Goal: Find specific page/section: Find specific page/section

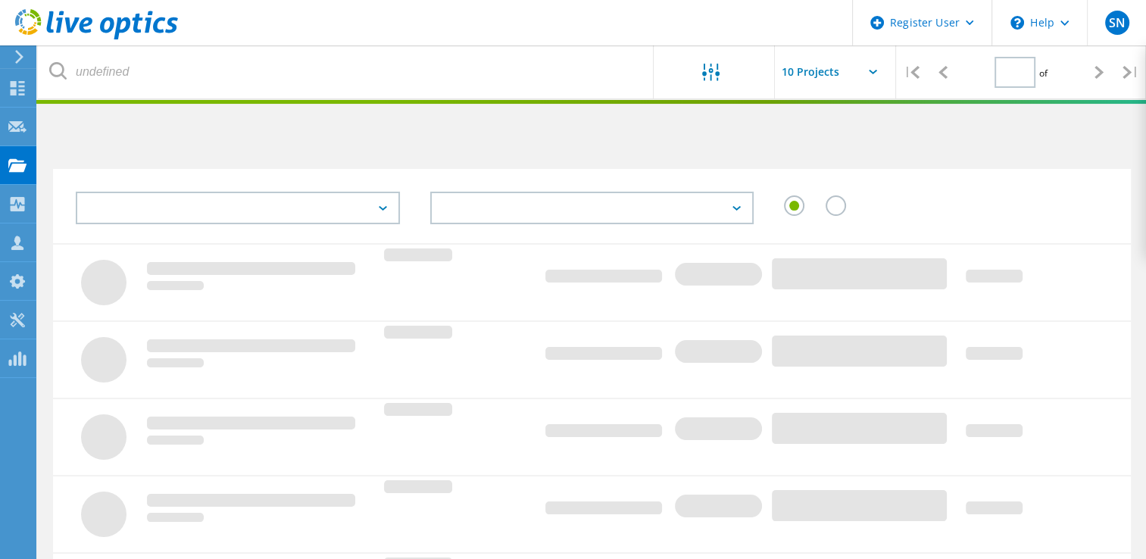
type input "1"
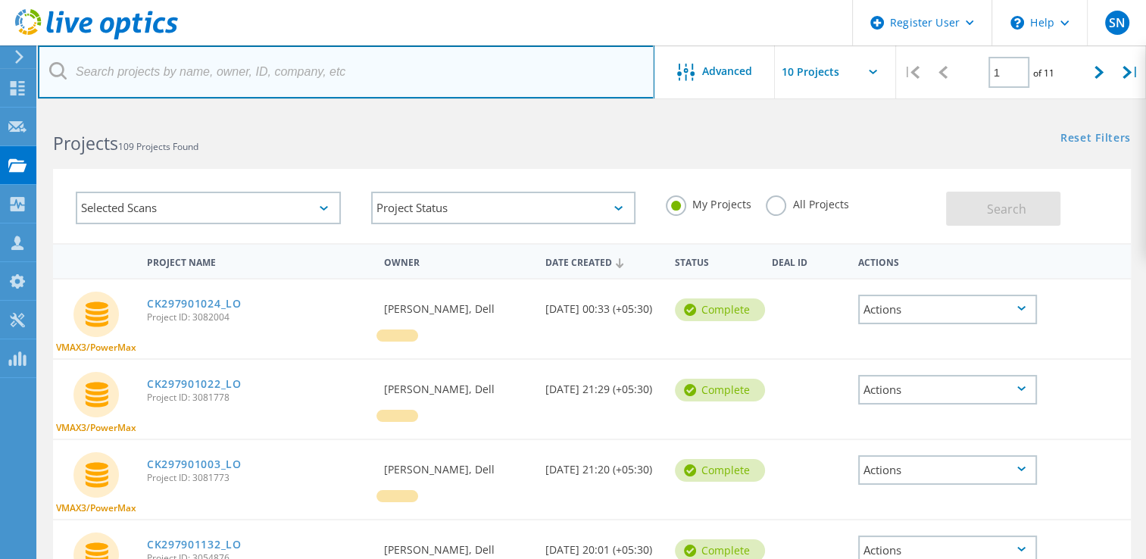
click at [295, 83] on input "text" at bounding box center [346, 71] width 616 height 53
paste input "CK297601532"
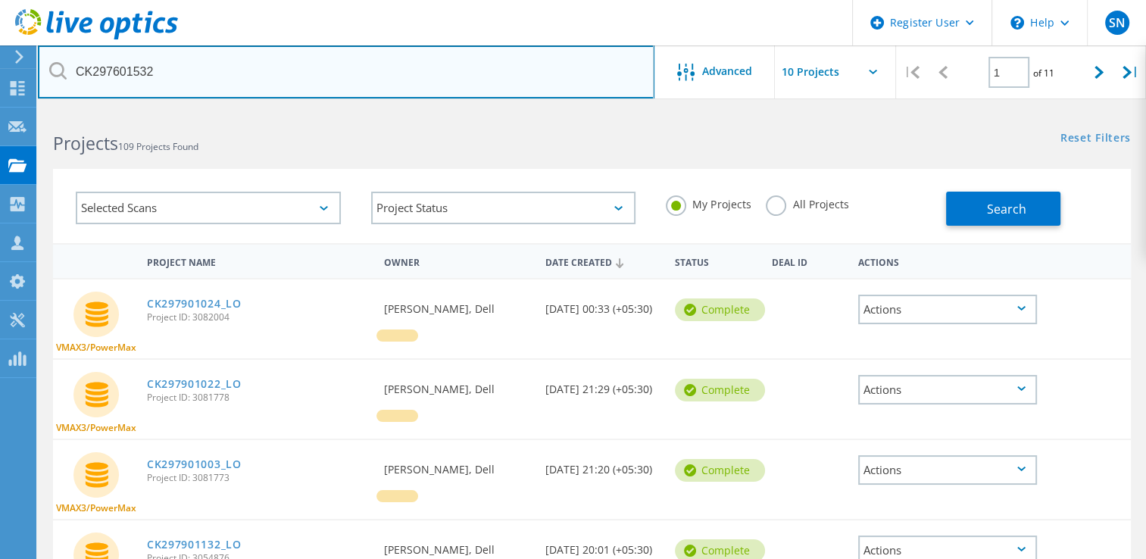
type input "CK297601532"
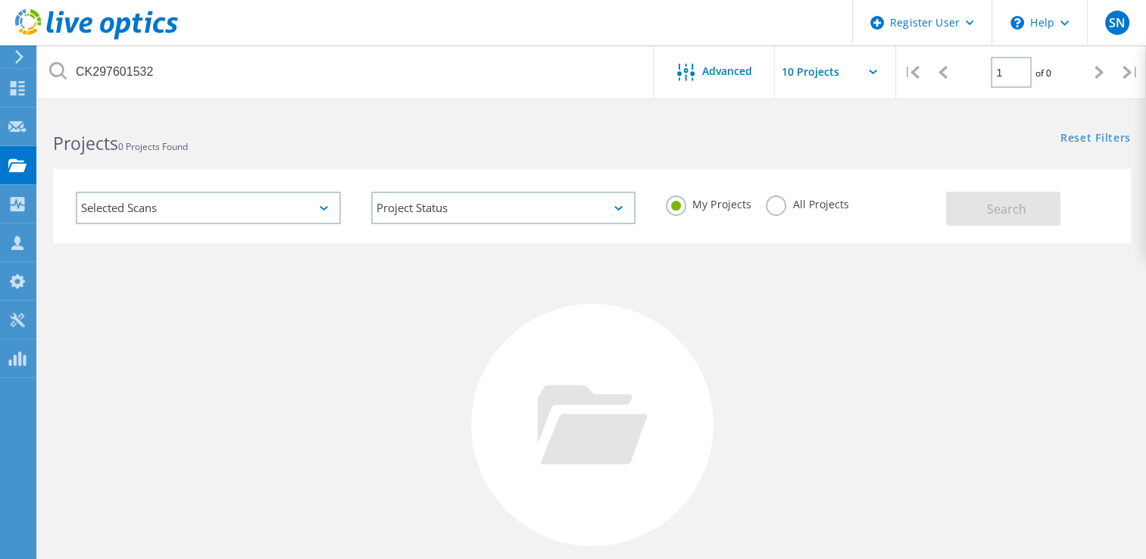
click at [769, 206] on label "All Projects" at bounding box center [807, 202] width 83 height 14
click at [0, 0] on input "All Projects" at bounding box center [0, 0] width 0 height 0
click at [1008, 211] on span "Search" at bounding box center [1006, 209] width 39 height 17
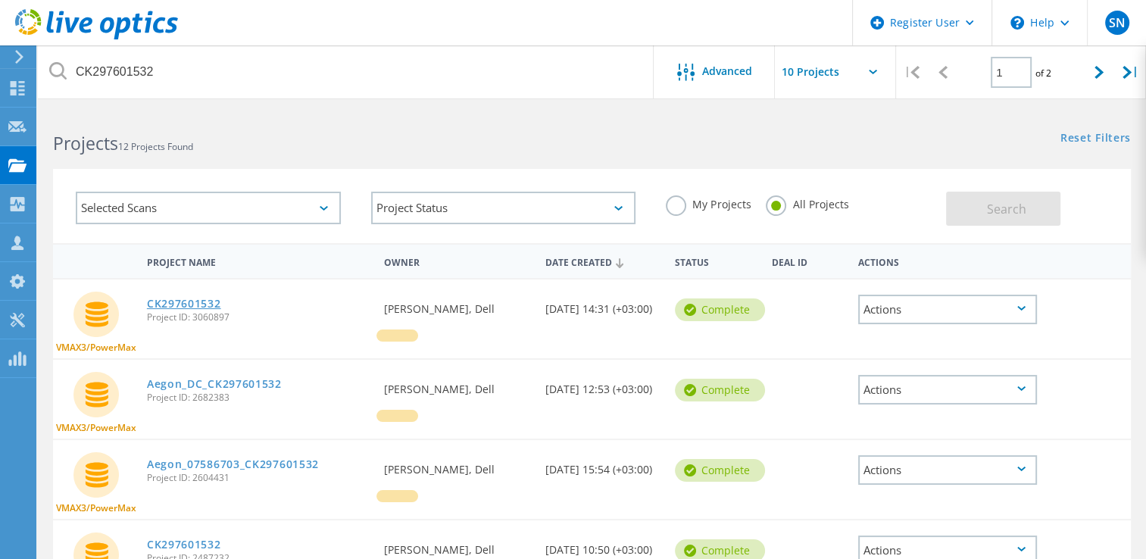
click at [215, 300] on link "CK297601532" at bounding box center [184, 303] width 74 height 11
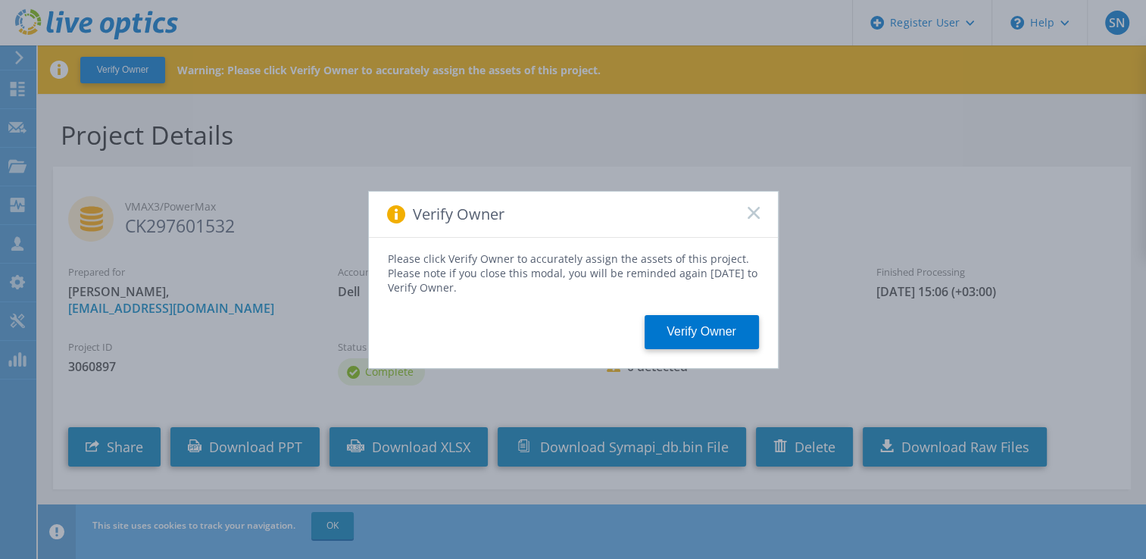
click at [754, 213] on icon at bounding box center [753, 213] width 12 height 12
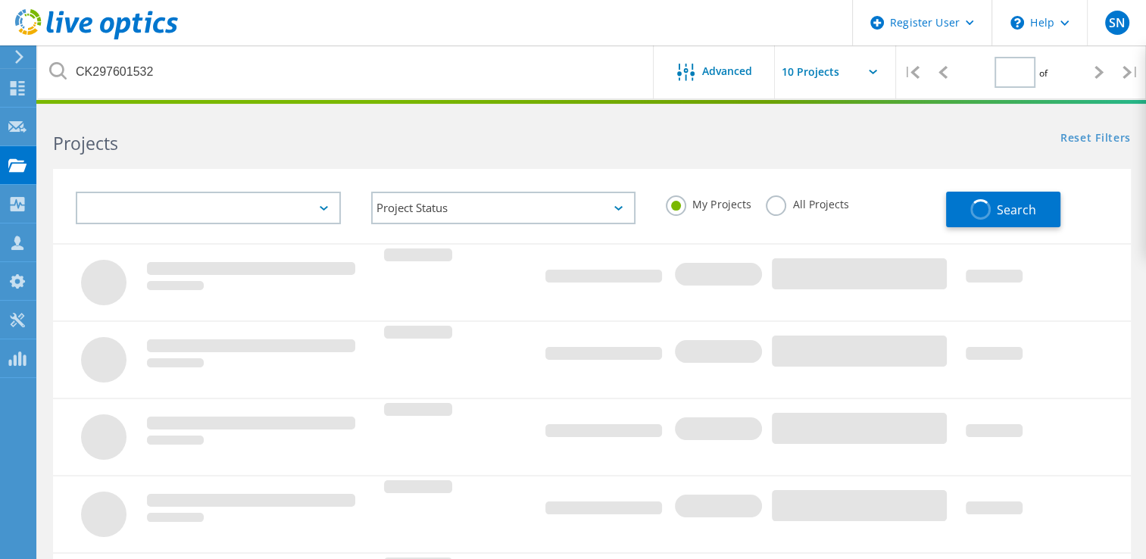
type input "1"
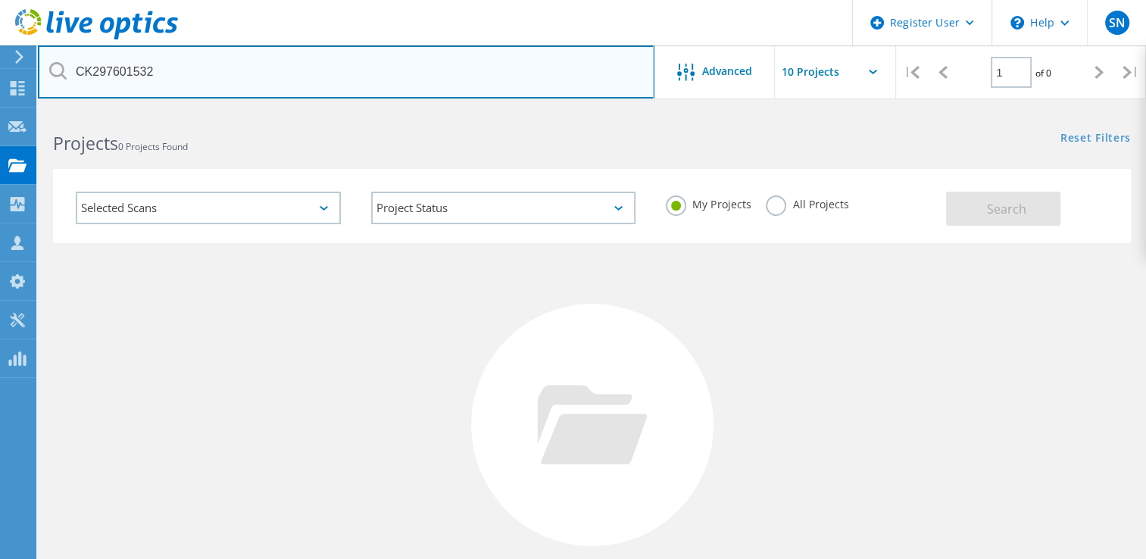
click at [418, 80] on input "CK297601532" at bounding box center [346, 71] width 616 height 53
type input "C"
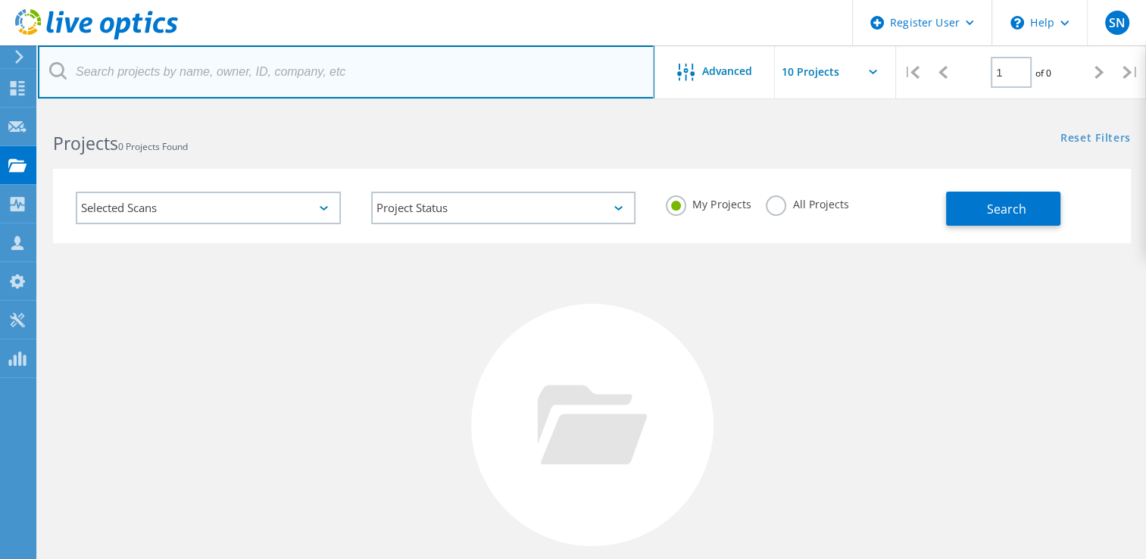
paste input "CK297600437"
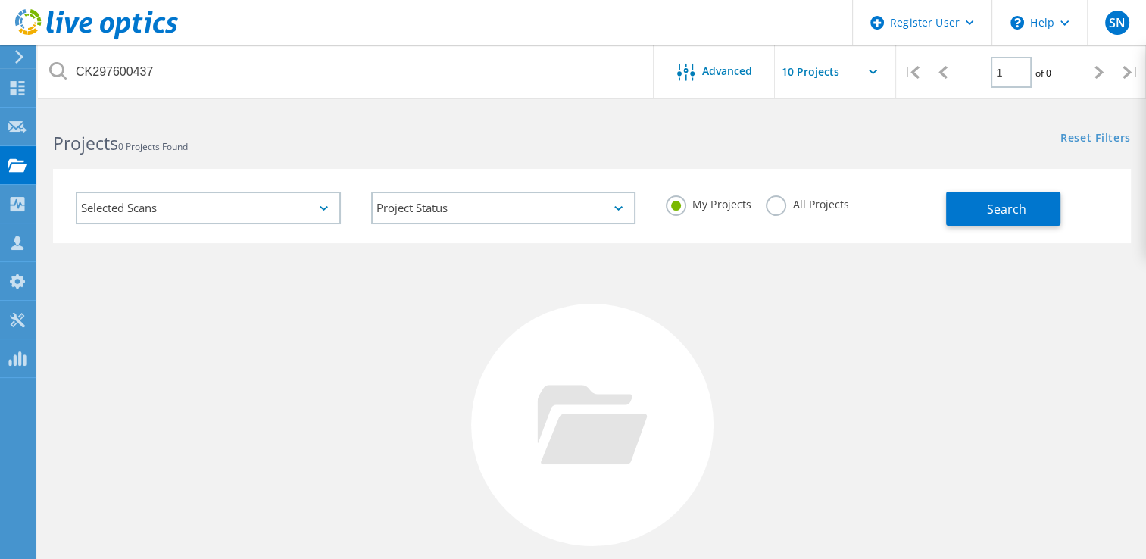
click at [775, 206] on label "All Projects" at bounding box center [807, 202] width 83 height 14
click at [0, 0] on input "All Projects" at bounding box center [0, 0] width 0 height 0
click at [966, 207] on button "Search" at bounding box center [1003, 209] width 114 height 34
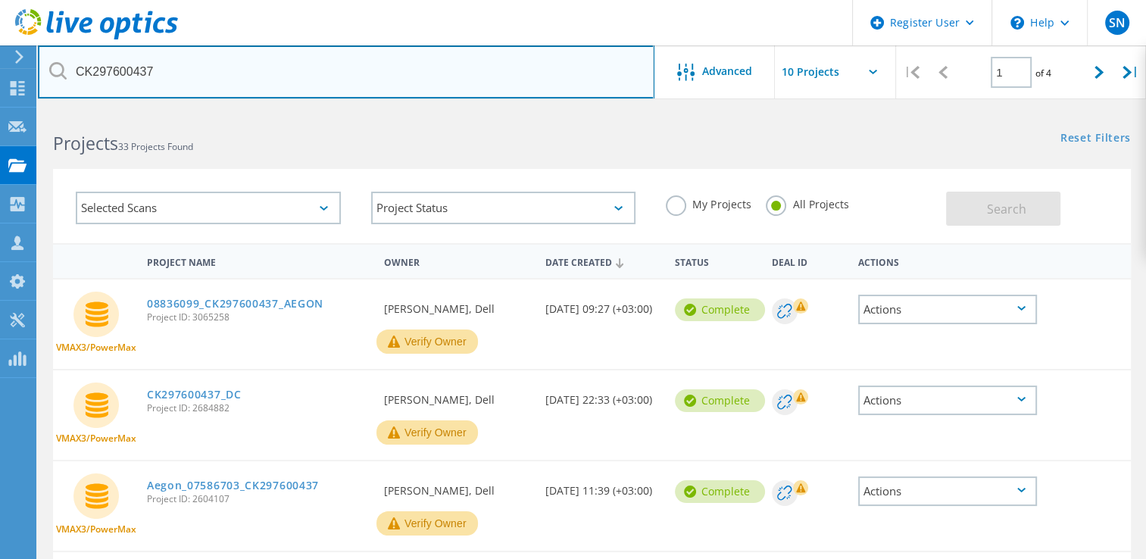
click at [517, 73] on input "CK297600437" at bounding box center [346, 71] width 616 height 53
type input "C"
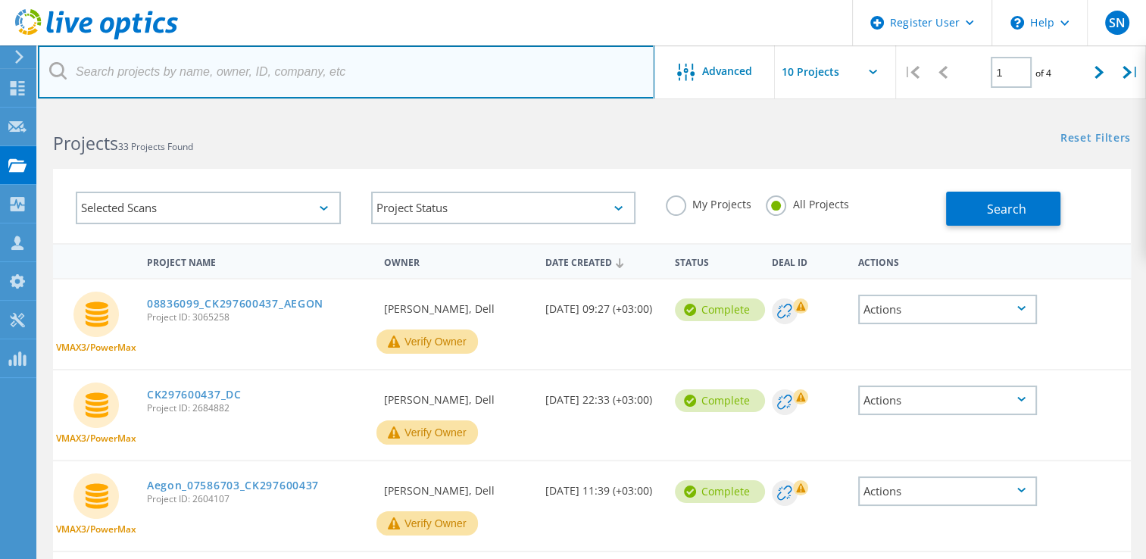
paste input "CK297601533"
type input "C"
paste input "CK297600406"
type input "C"
